Goal: Transaction & Acquisition: Purchase product/service

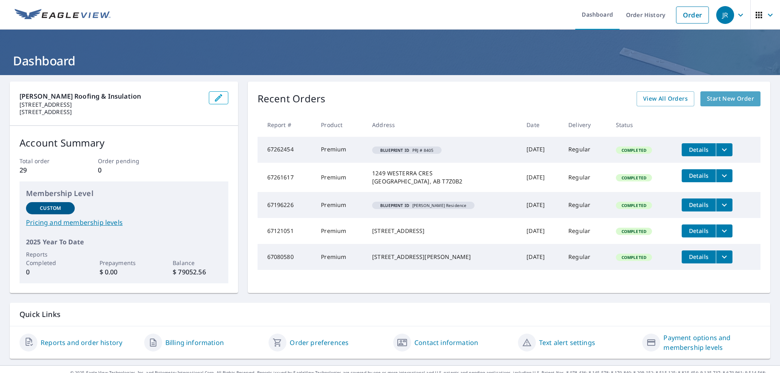
click at [731, 98] on span "Start New Order" at bounding box center [730, 99] width 47 height 10
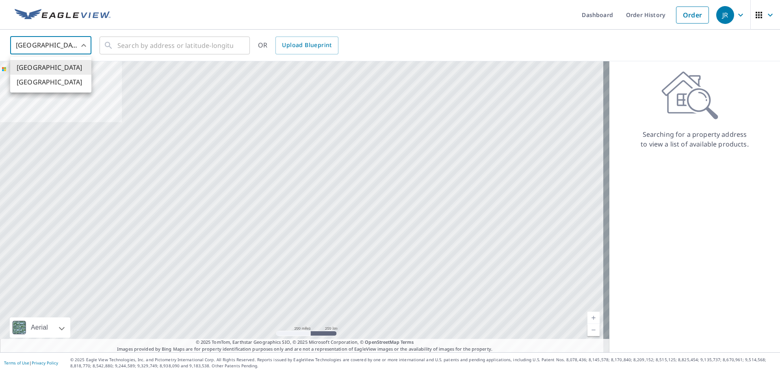
click at [54, 43] on body "[PERSON_NAME] Dashboard Order History Order JR United States US ​ ​ OR Upload B…" at bounding box center [390, 186] width 780 height 373
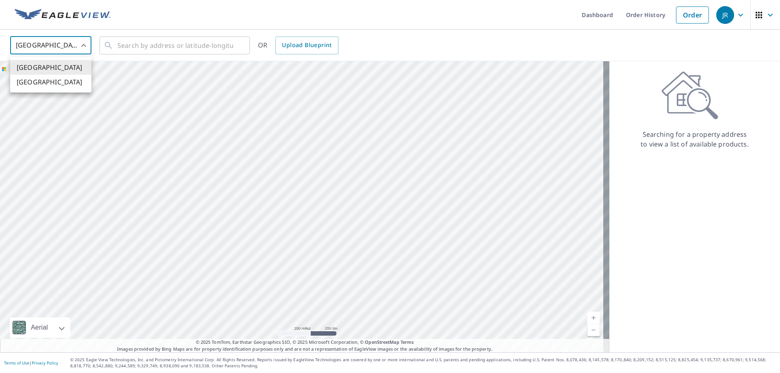
click at [49, 80] on li "[GEOGRAPHIC_DATA]" at bounding box center [50, 82] width 81 height 15
type input "CA"
click at [221, 46] on input "text" at bounding box center [175, 45] width 116 height 23
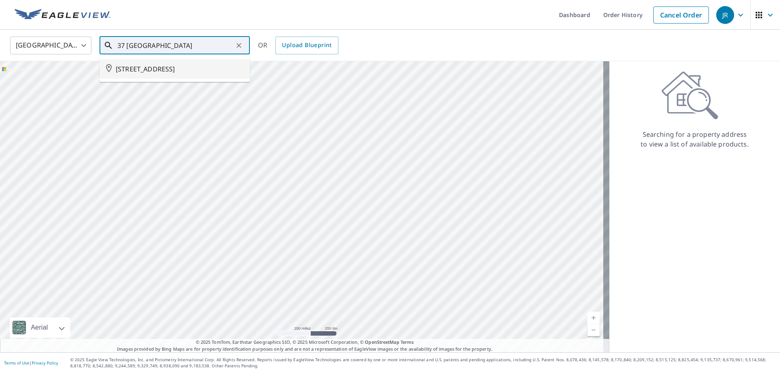
click at [171, 67] on span "[STREET_ADDRESS]" at bounding box center [180, 69] width 128 height 10
type input "[STREET_ADDRESS]"
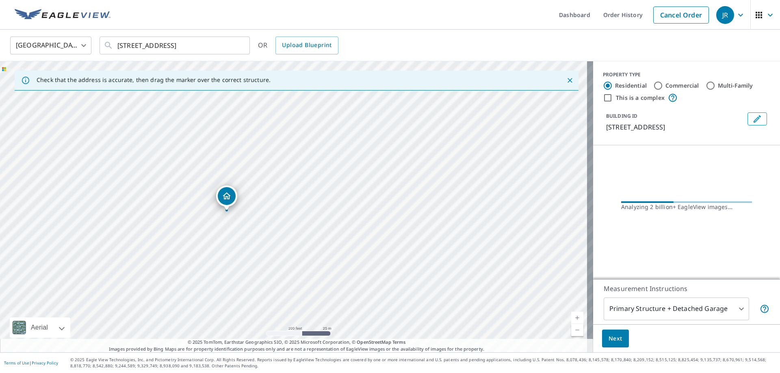
drag, startPoint x: 305, startPoint y: 197, endPoint x: 438, endPoint y: 216, distance: 134.2
click at [438, 216] on div "[STREET_ADDRESS]" at bounding box center [296, 206] width 593 height 291
drag, startPoint x: 232, startPoint y: 197, endPoint x: 231, endPoint y: 206, distance: 9.0
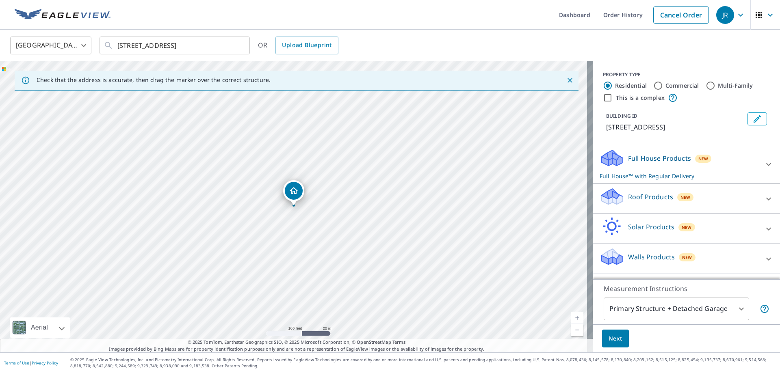
click at [628, 202] on p "Roof Products" at bounding box center [650, 197] width 45 height 10
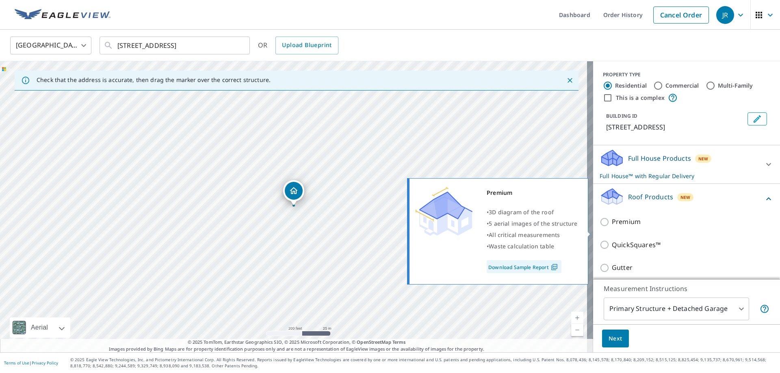
click at [600, 227] on input "Premium" at bounding box center [606, 222] width 12 height 10
checkbox input "true"
checkbox input "false"
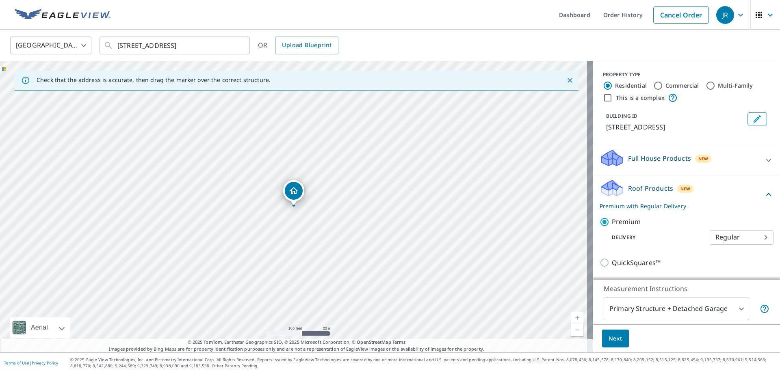
click at [612, 338] on span "Next" at bounding box center [616, 339] width 14 height 10
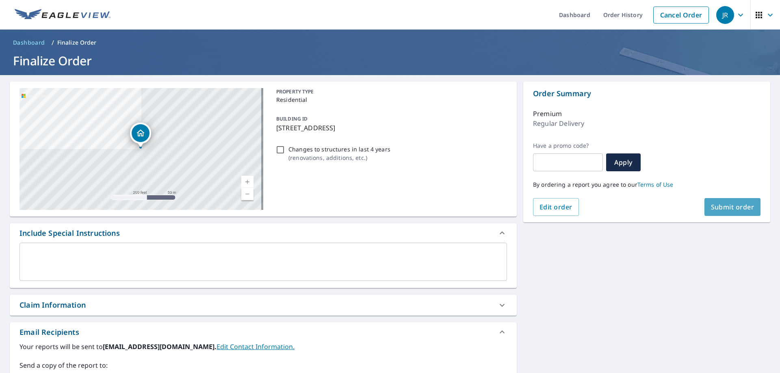
click at [733, 210] on span "Submit order" at bounding box center [732, 207] width 43 height 9
checkbox input "true"
